Goal: Obtain resource: Obtain resource

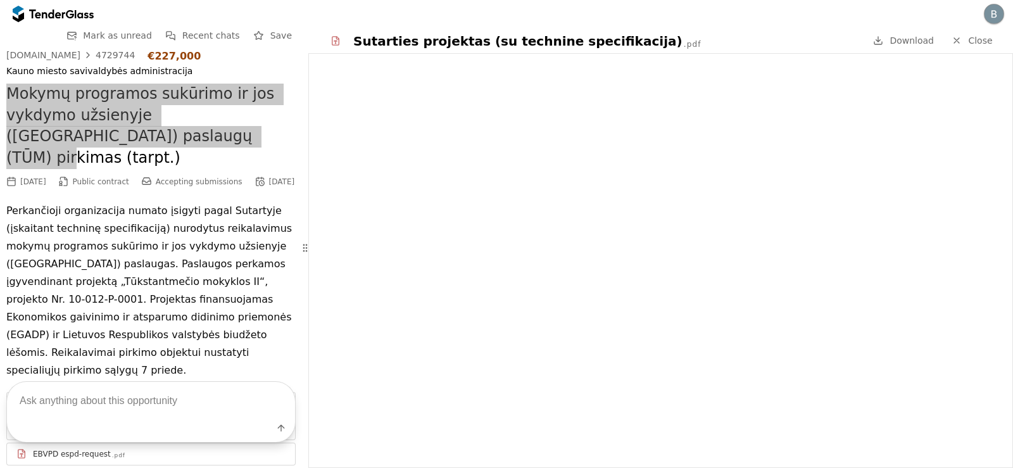
scroll to position [153, 0]
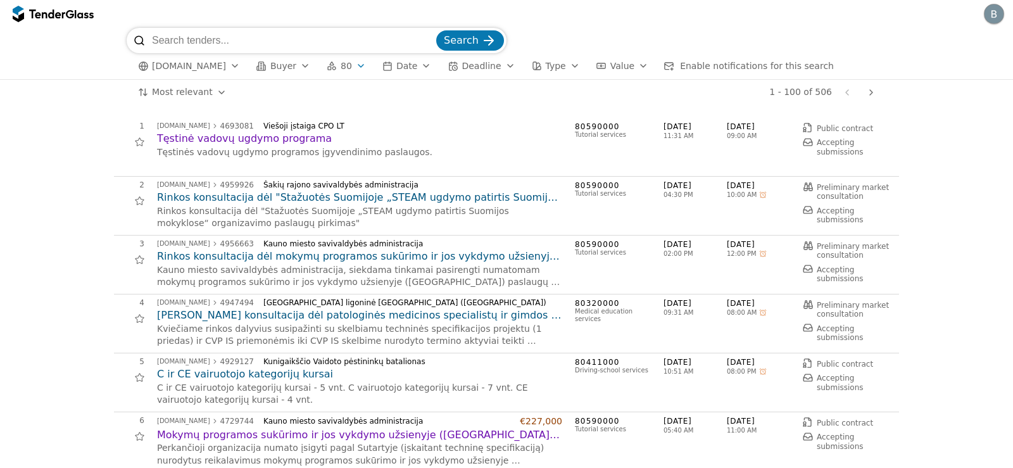
click at [225, 142] on h2 "Tęstinė vadovų ugdymo programa" at bounding box center [359, 139] width 405 height 14
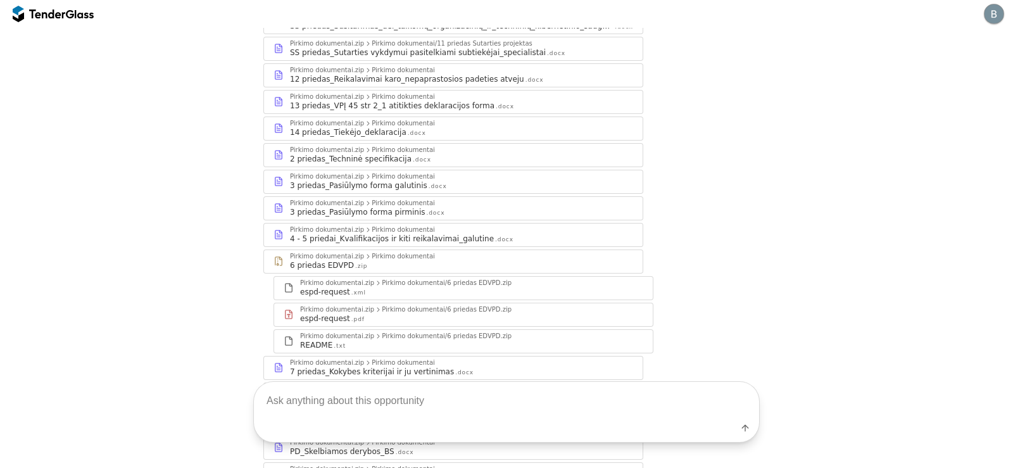
scroll to position [316, 0]
click at [381, 154] on div "2 priedas_Techninė specifikacija" at bounding box center [351, 157] width 122 height 10
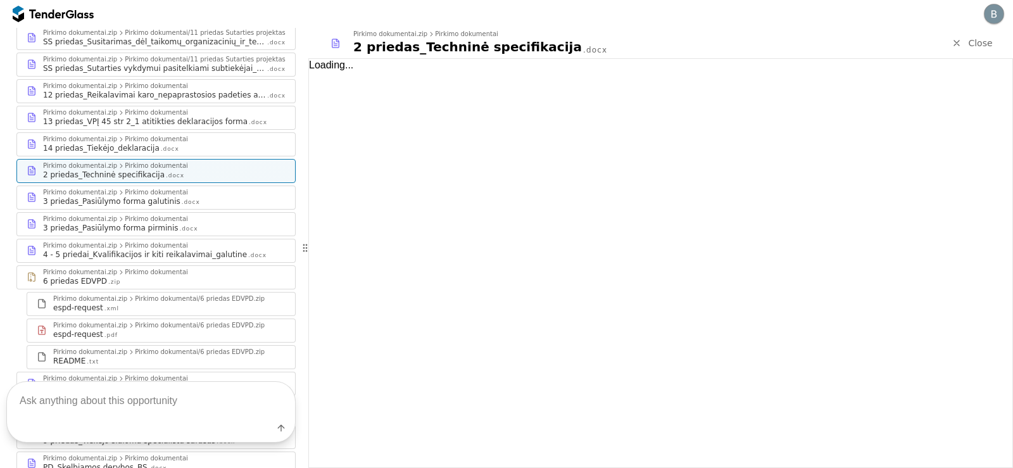
scroll to position [328, 0]
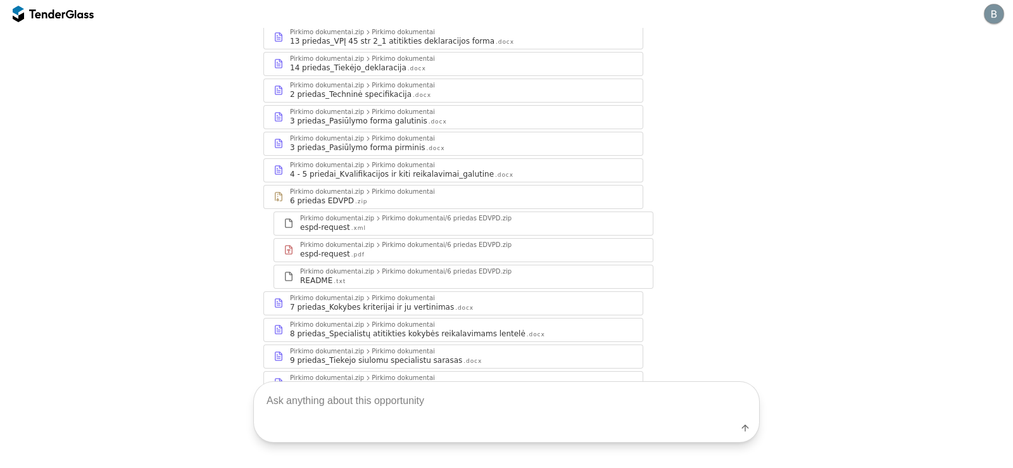
scroll to position [275, 0]
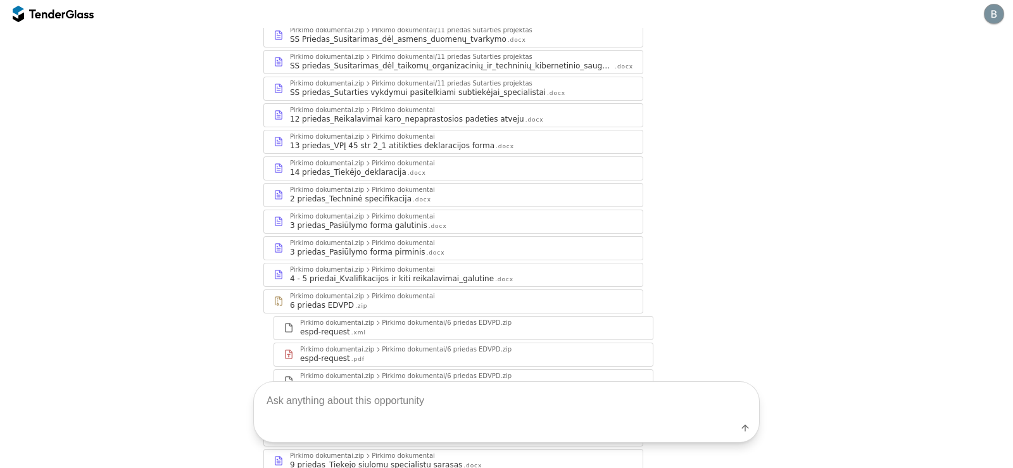
click at [410, 194] on div "2 priedas_Techninė specifikacija .docx" at bounding box center [461, 199] width 343 height 10
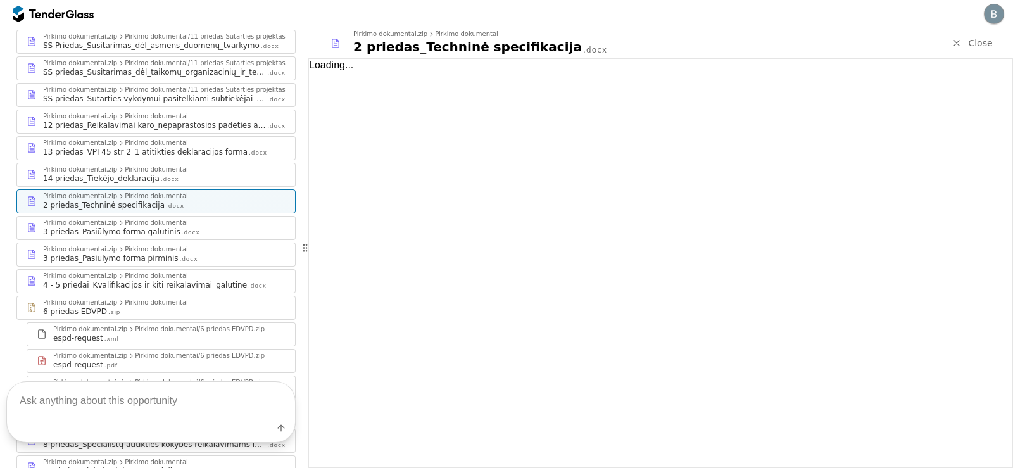
click at [358, 90] on div "Loading..." at bounding box center [660, 263] width 703 height 408
click at [161, 166] on div "Pirkimo dokumentai" at bounding box center [156, 169] width 63 height 6
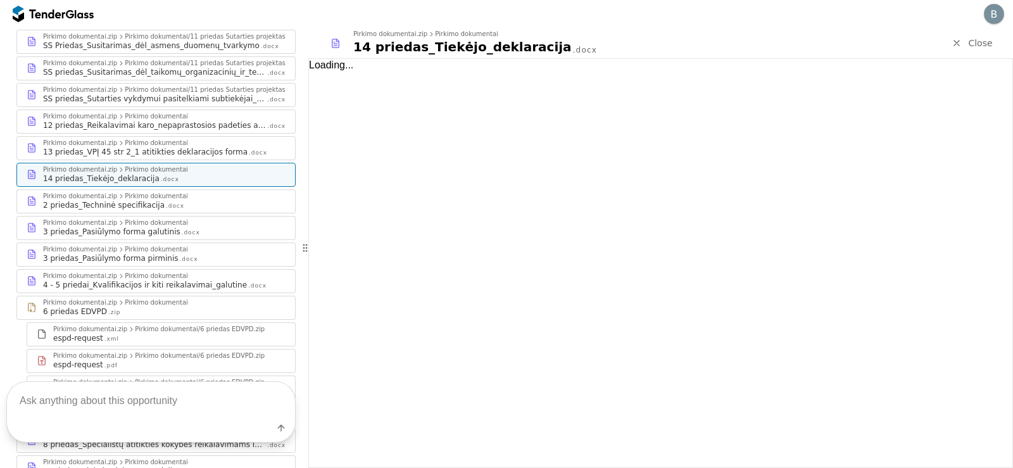
click at [156, 193] on div "Pirkimo dokumentai" at bounding box center [156, 196] width 63 height 6
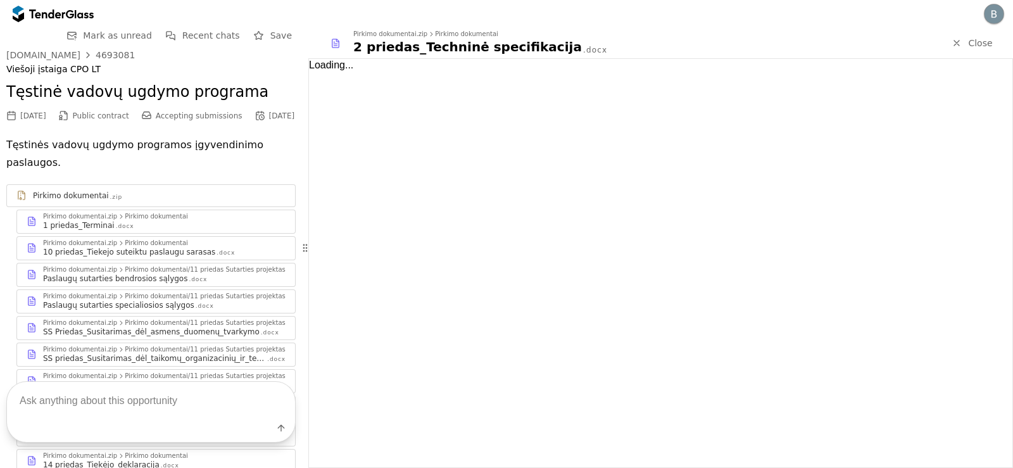
click at [358, 162] on div "Loading..." at bounding box center [660, 263] width 703 height 408
click at [125, 213] on div "Pirkimo dokumentai" at bounding box center [156, 216] width 63 height 6
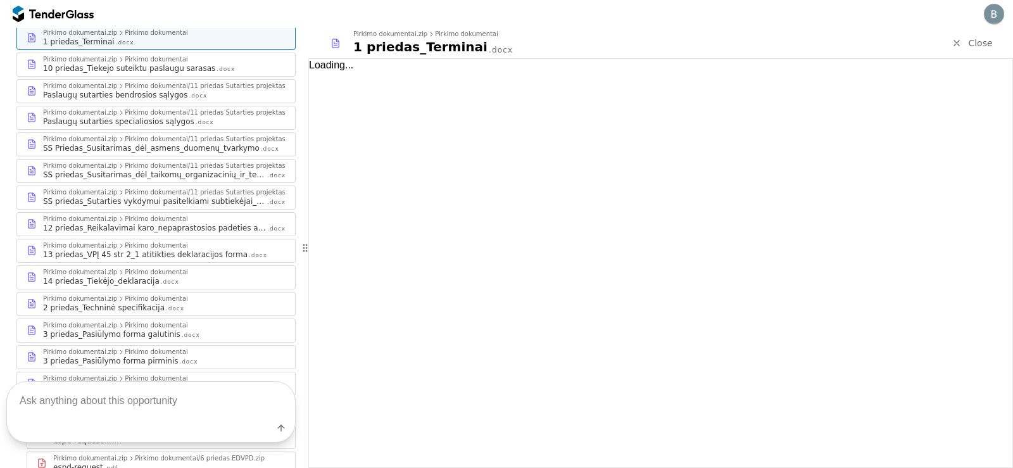
scroll to position [190, 0]
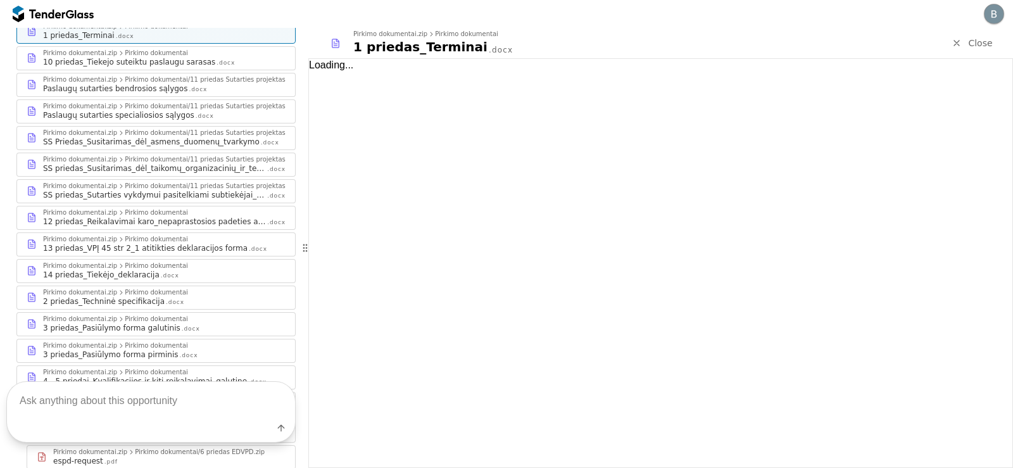
click at [140, 299] on div "2 priedas_Techninė specifikacija" at bounding box center [104, 301] width 122 height 10
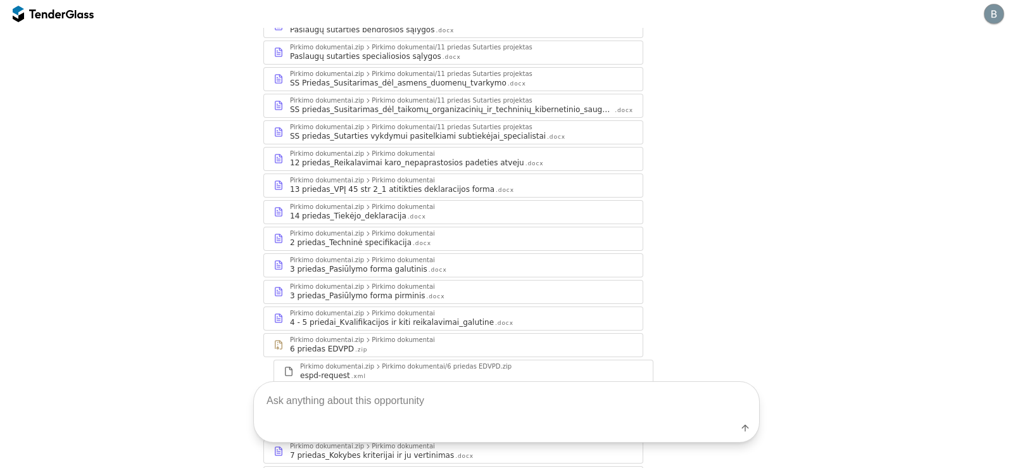
scroll to position [253, 0]
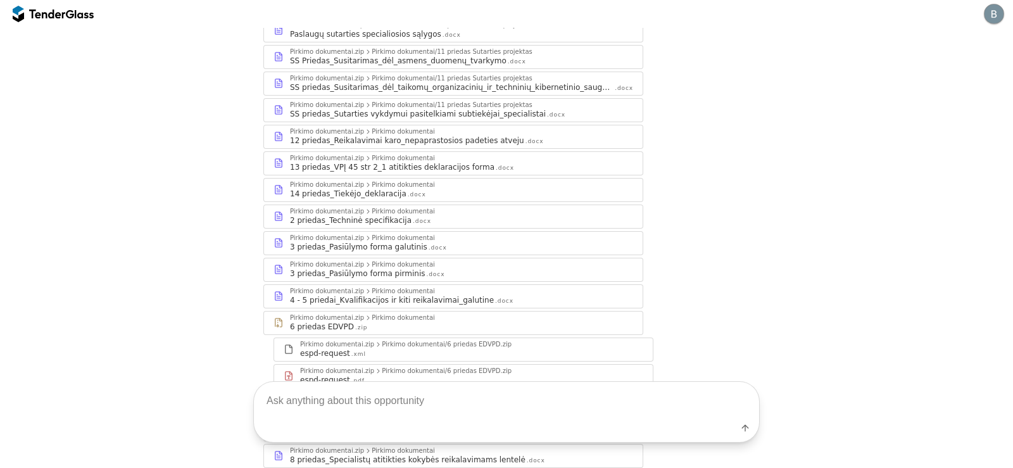
click at [397, 211] on div "Pirkimo dokumentai" at bounding box center [402, 211] width 63 height 6
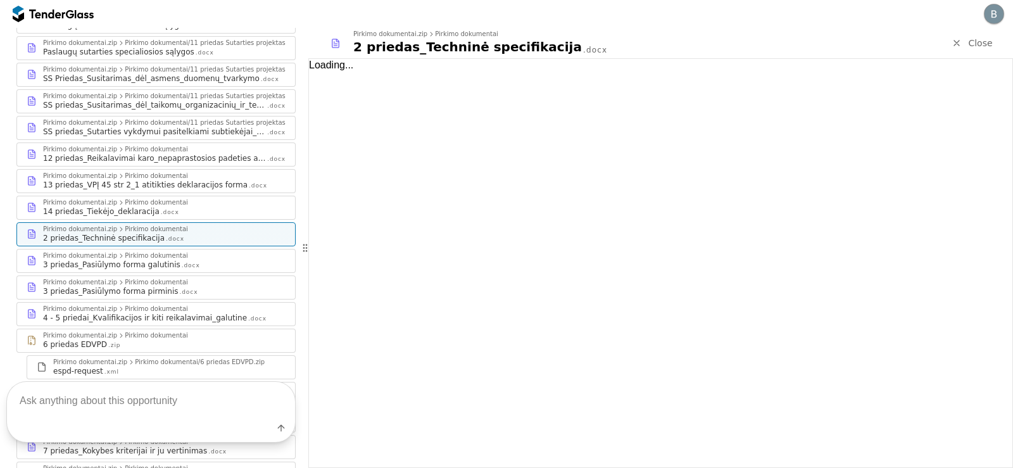
scroll to position [265, 0]
